Goal: Information Seeking & Learning: Learn about a topic

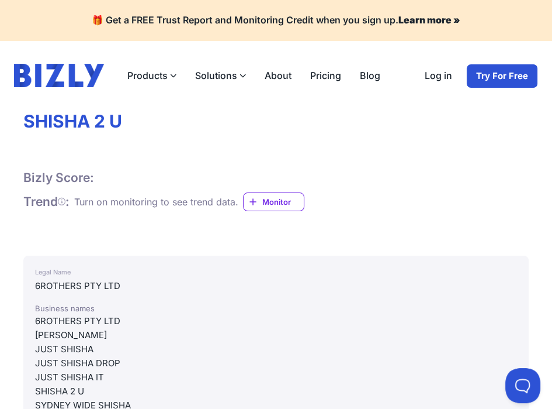
click at [492, 117] on h1 "SHISHA 2 U" at bounding box center [276, 121] width 506 height 22
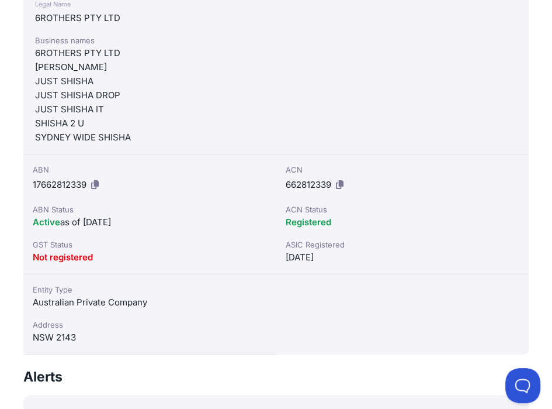
scroll to position [268, 0]
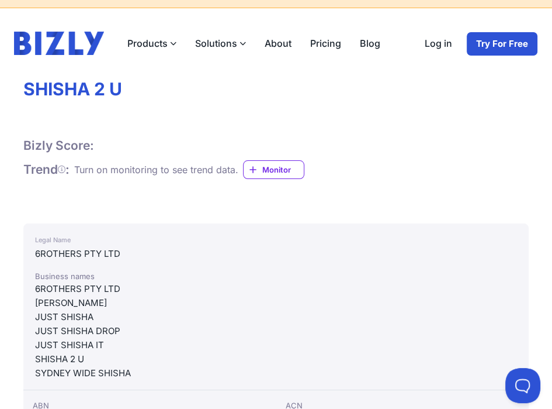
scroll to position [98, 0]
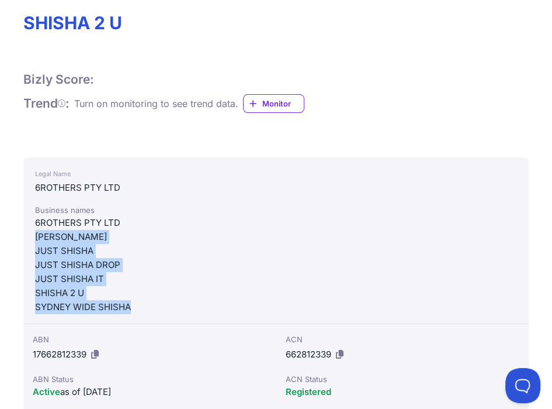
drag, startPoint x: 29, startPoint y: 234, endPoint x: 173, endPoint y: 308, distance: 161.8
click at [173, 308] on div "Legal Name 6ROTHERS PTY LTD Business names 6ROTHERS PTY LTD [PERSON_NAME] JUST …" at bounding box center [276, 240] width 506 height 167
copy div "[PERSON_NAME] JUST SHISHA JUST SHISHA DROP JUST SHISHA IT SHISHA 2 U SYDNEY WID…"
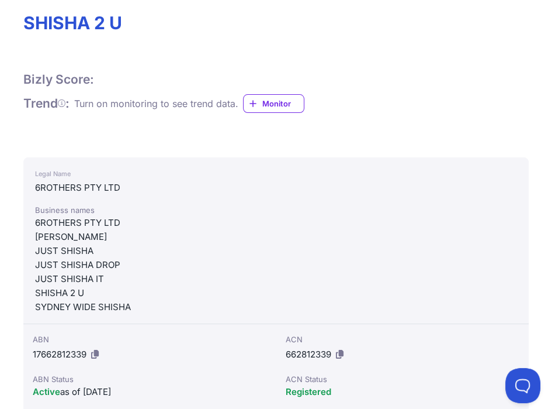
click at [437, 175] on div "Legal Name" at bounding box center [276, 174] width 482 height 14
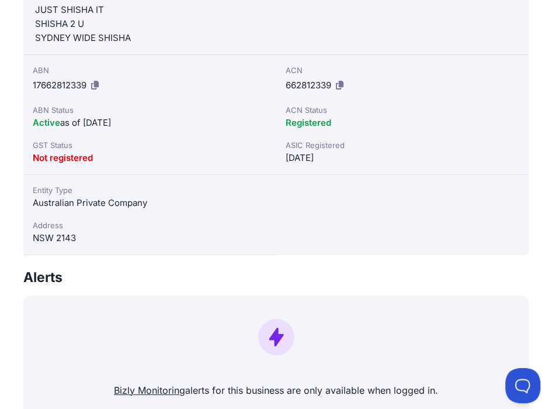
scroll to position [368, 0]
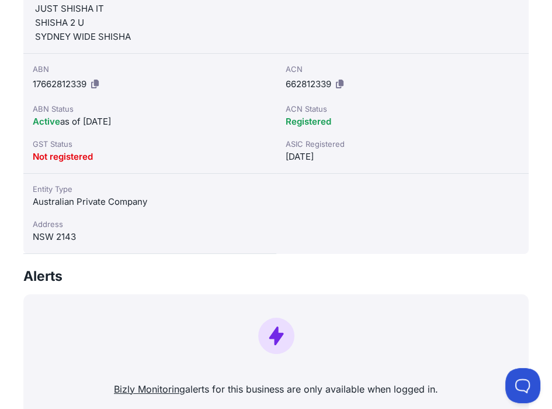
click at [100, 186] on div "Entity Type" at bounding box center [150, 189] width 234 height 12
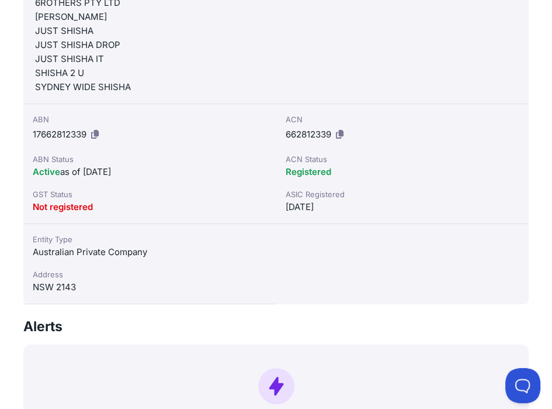
scroll to position [319, 0]
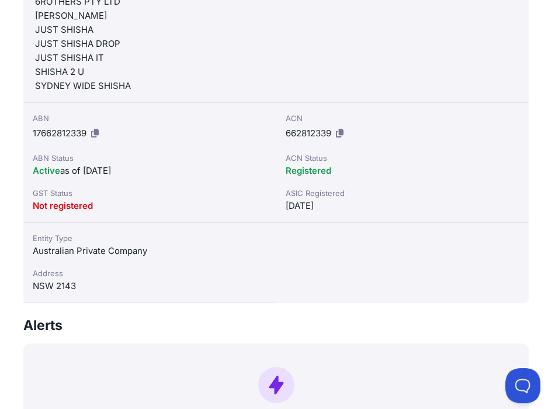
click at [467, 161] on div "ACN Status" at bounding box center [403, 158] width 234 height 12
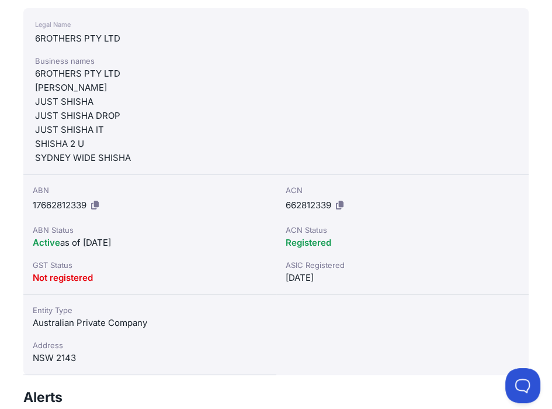
scroll to position [243, 0]
